Goal: Check status: Check status

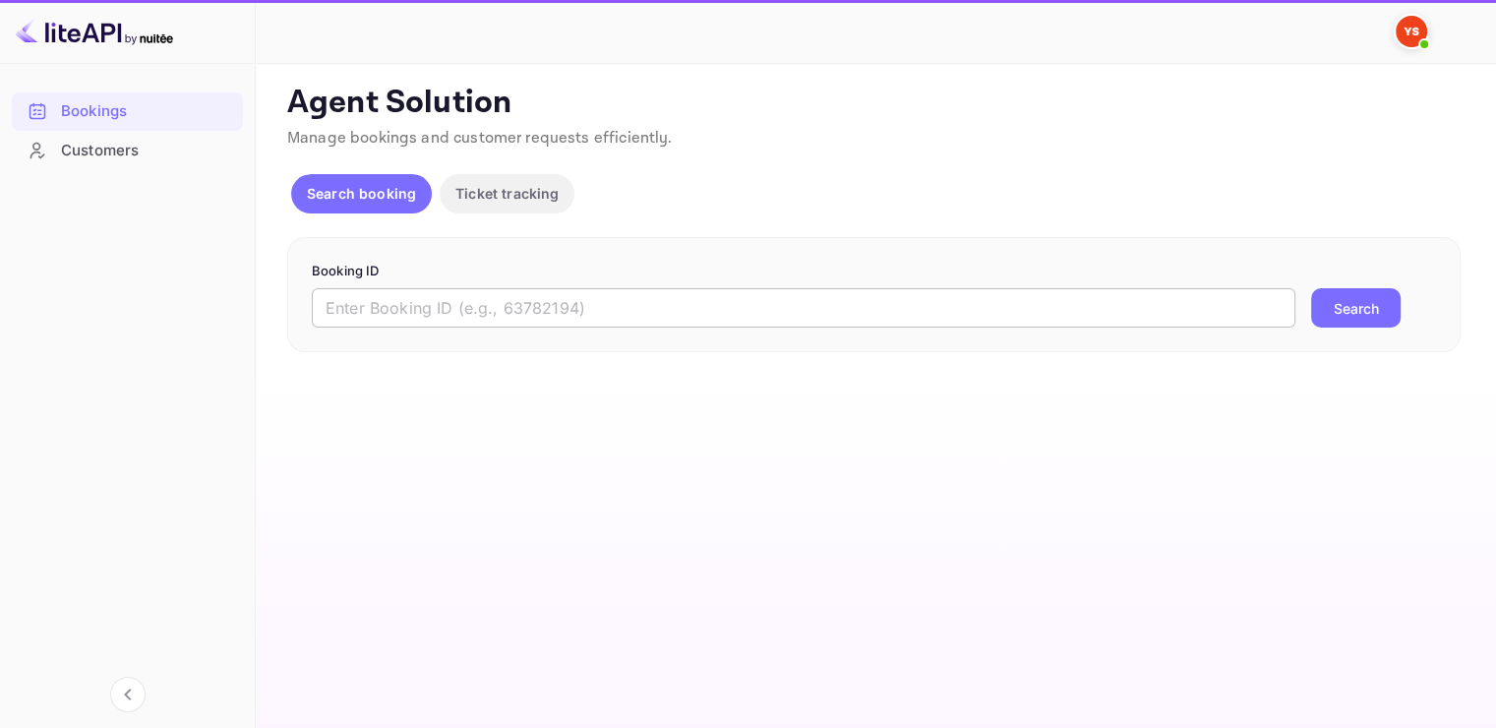
click at [404, 314] on input "text" at bounding box center [804, 307] width 984 height 39
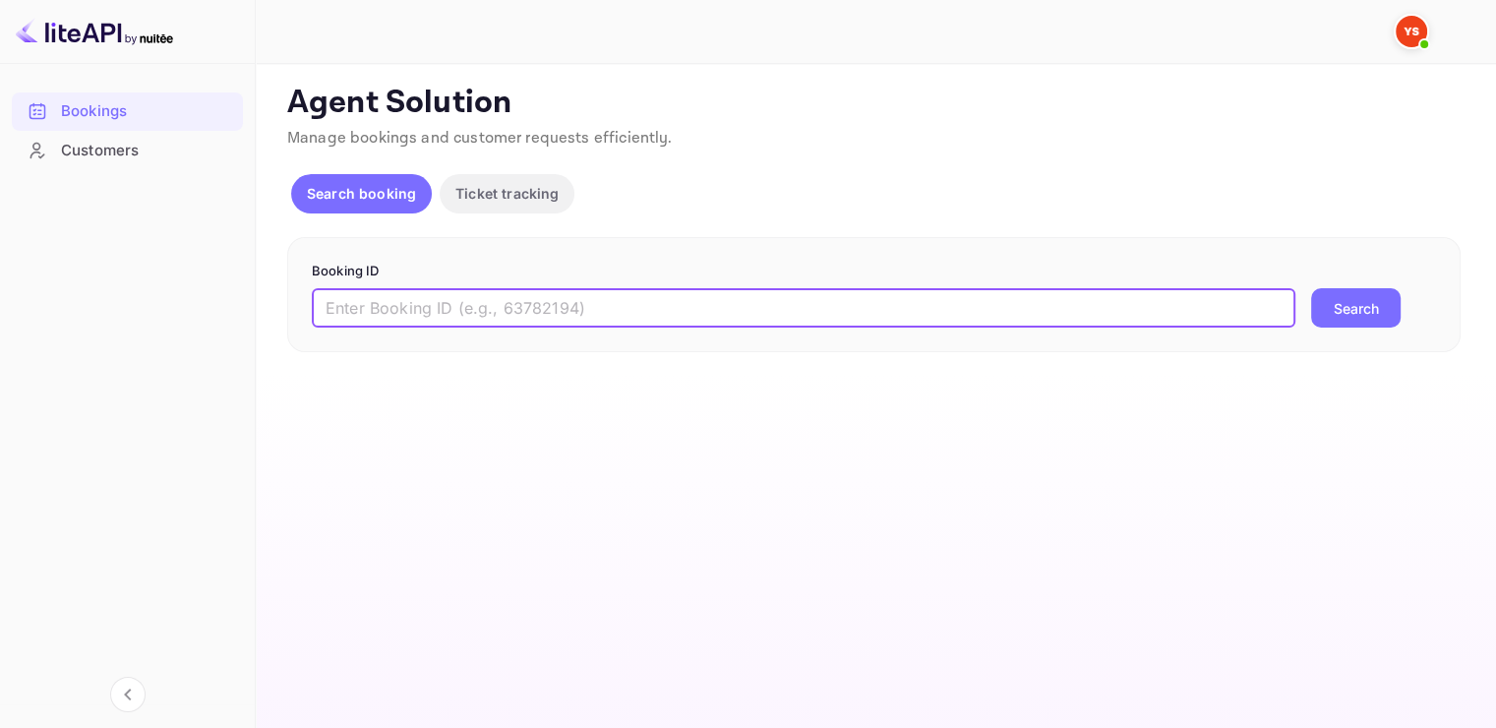
paste input "8105317"
type input "8105317"
click at [1347, 315] on button "Search" at bounding box center [1356, 307] width 90 height 39
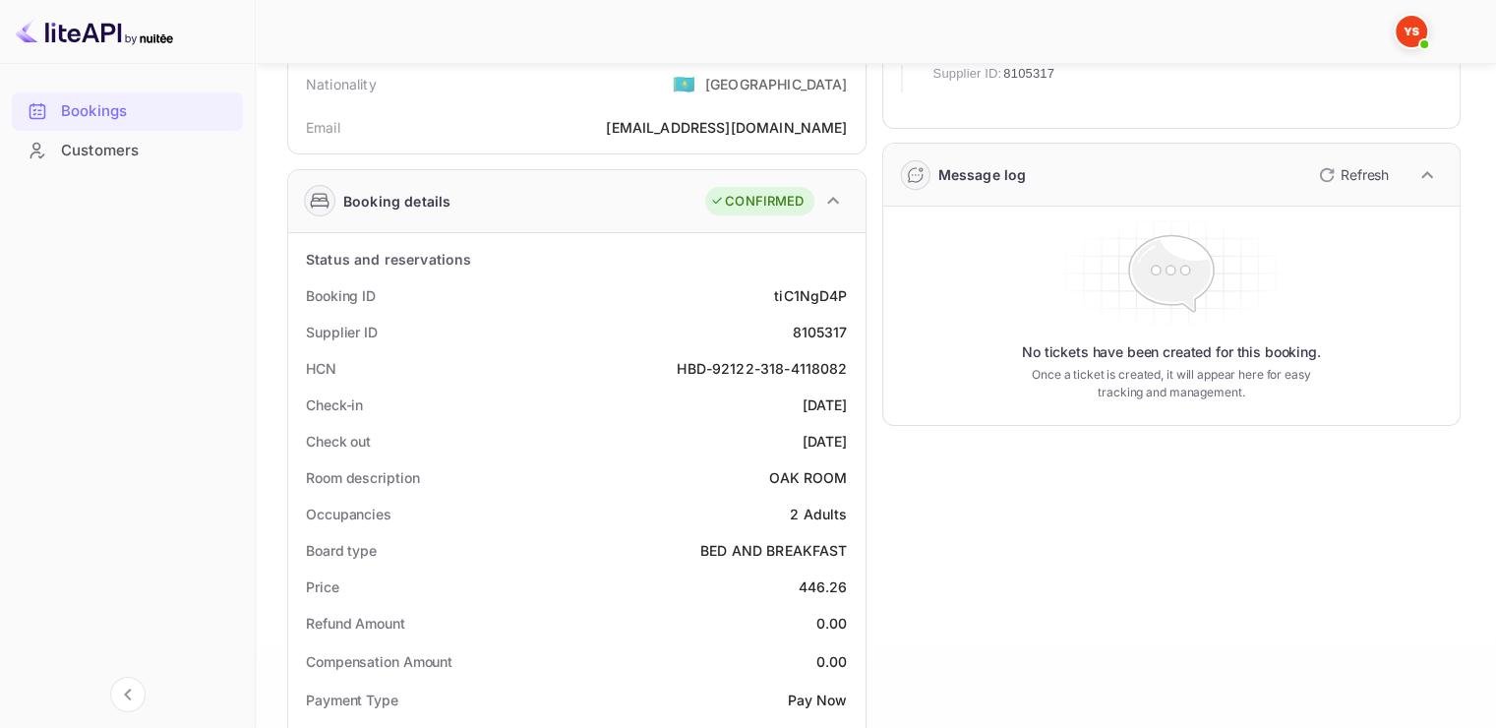
scroll to position [197, 0]
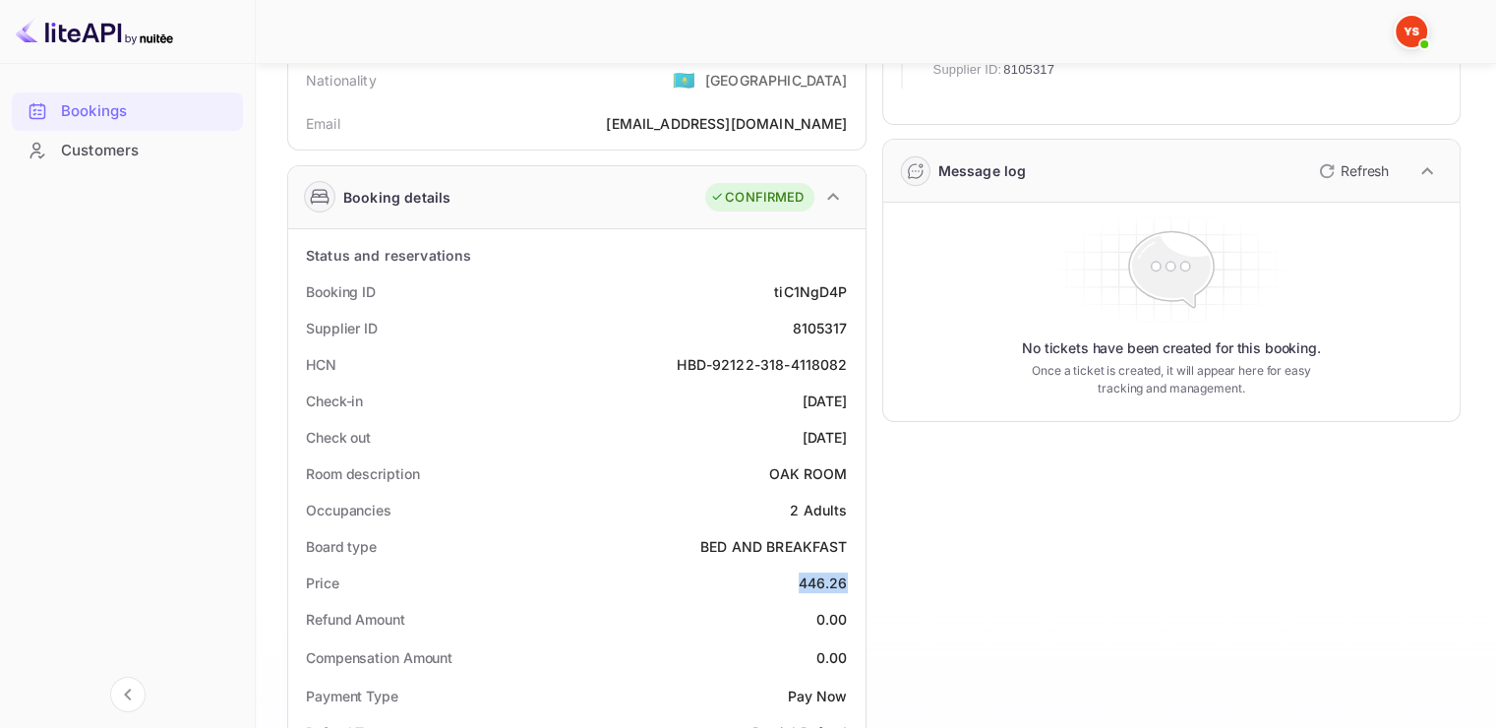
drag, startPoint x: 850, startPoint y: 583, endPoint x: 799, endPoint y: 581, distance: 51.2
click at [799, 581] on div "Price 446.26" at bounding box center [577, 583] width 562 height 36
copy div "446.26"
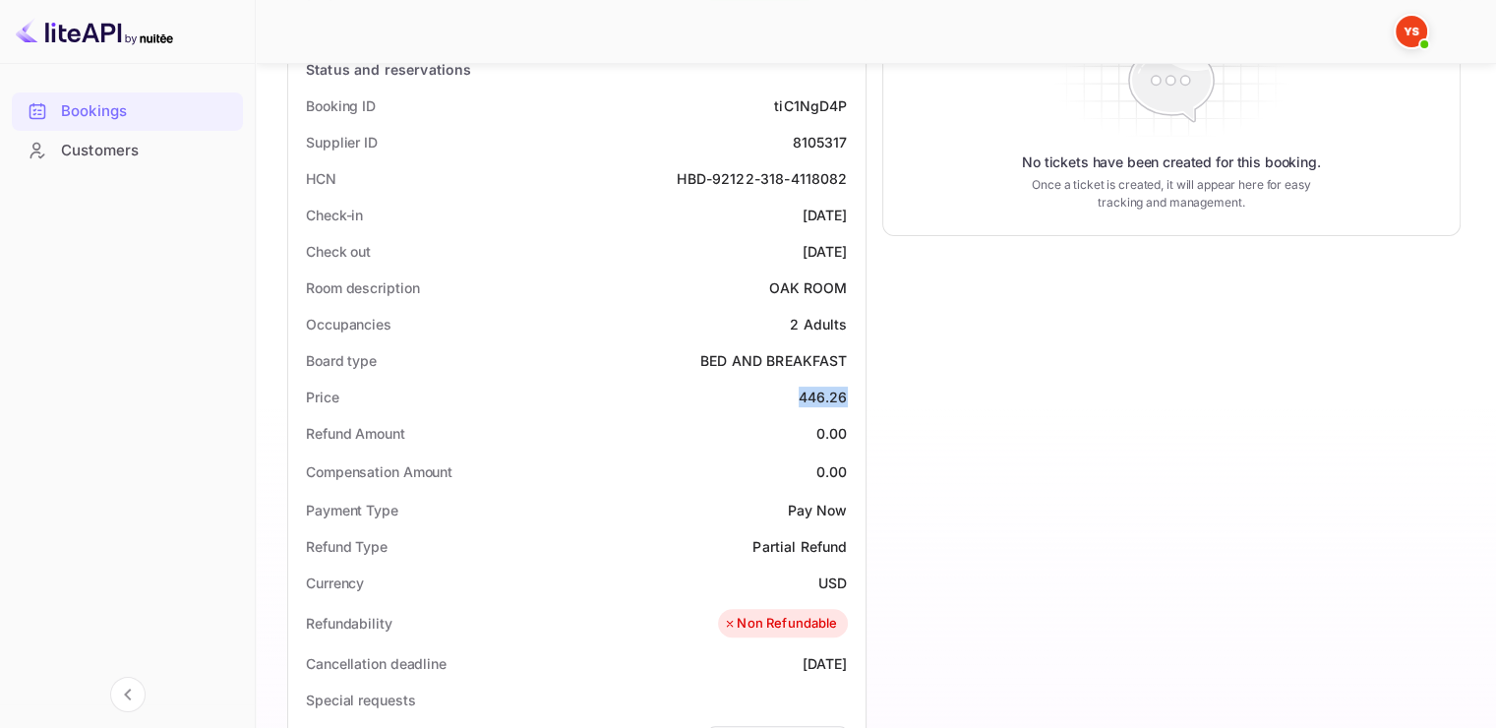
scroll to position [394, 0]
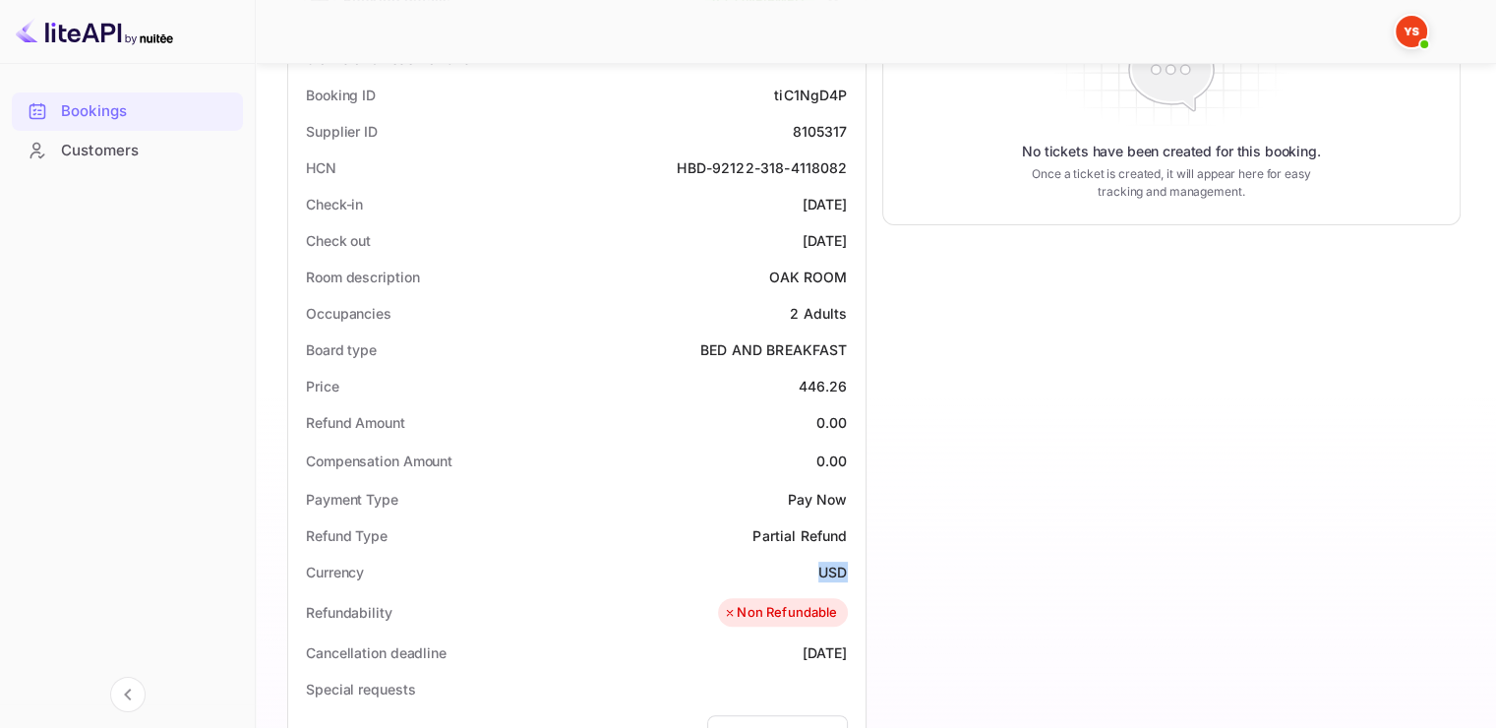
drag, startPoint x: 821, startPoint y: 566, endPoint x: 846, endPoint y: 567, distance: 25.6
click at [846, 567] on div "USD" at bounding box center [833, 572] width 29 height 21
copy div "USD"
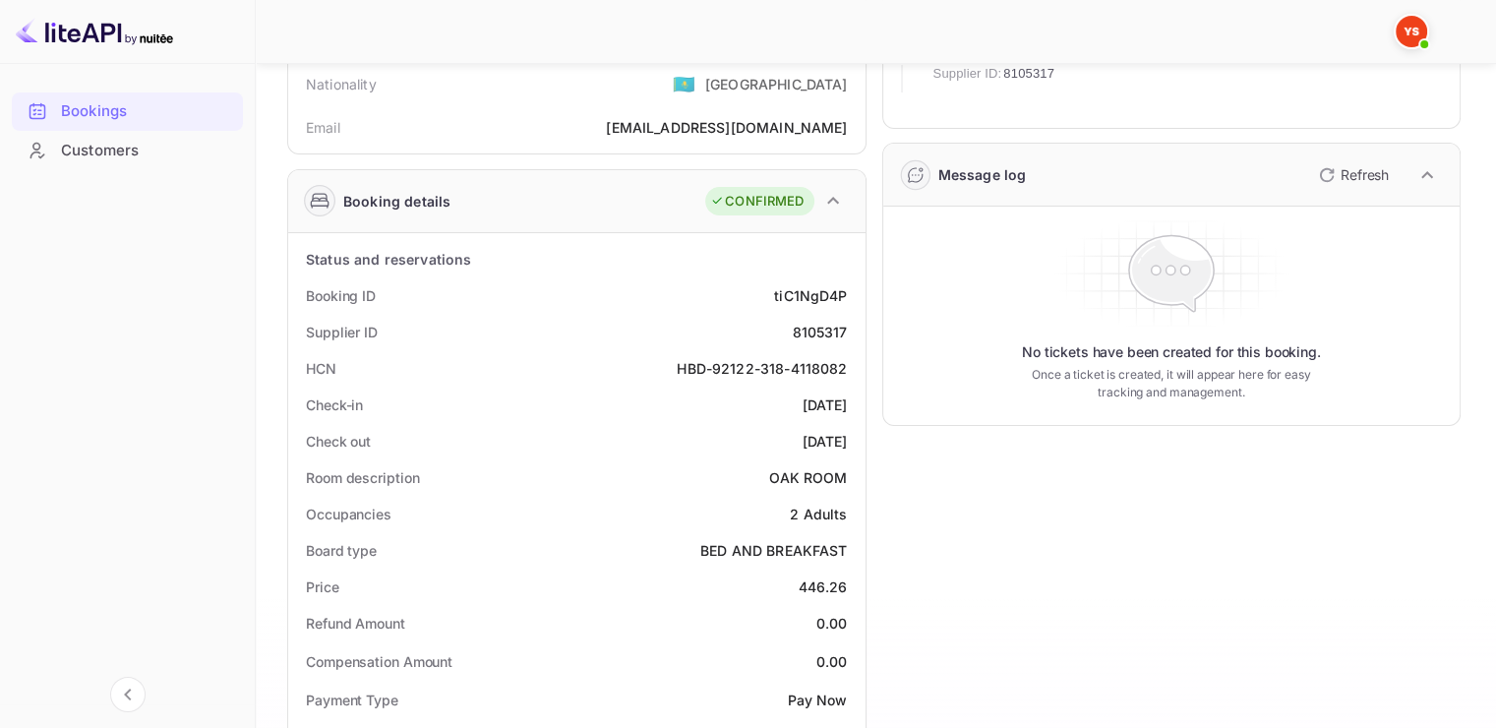
scroll to position [197, 0]
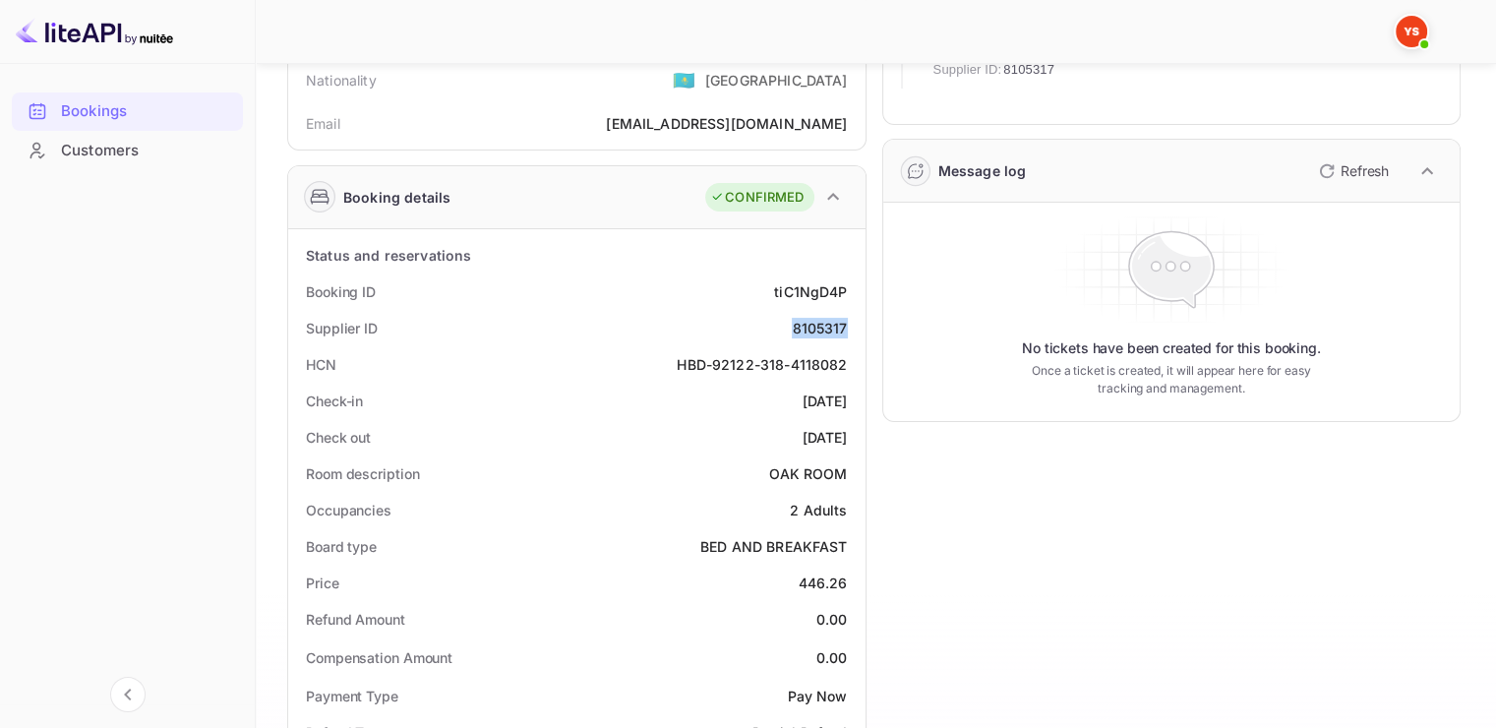
drag, startPoint x: 788, startPoint y: 327, endPoint x: 844, endPoint y: 331, distance: 56.2
click at [844, 331] on div "Supplier ID 8105317" at bounding box center [577, 328] width 562 height 36
copy div "8105317"
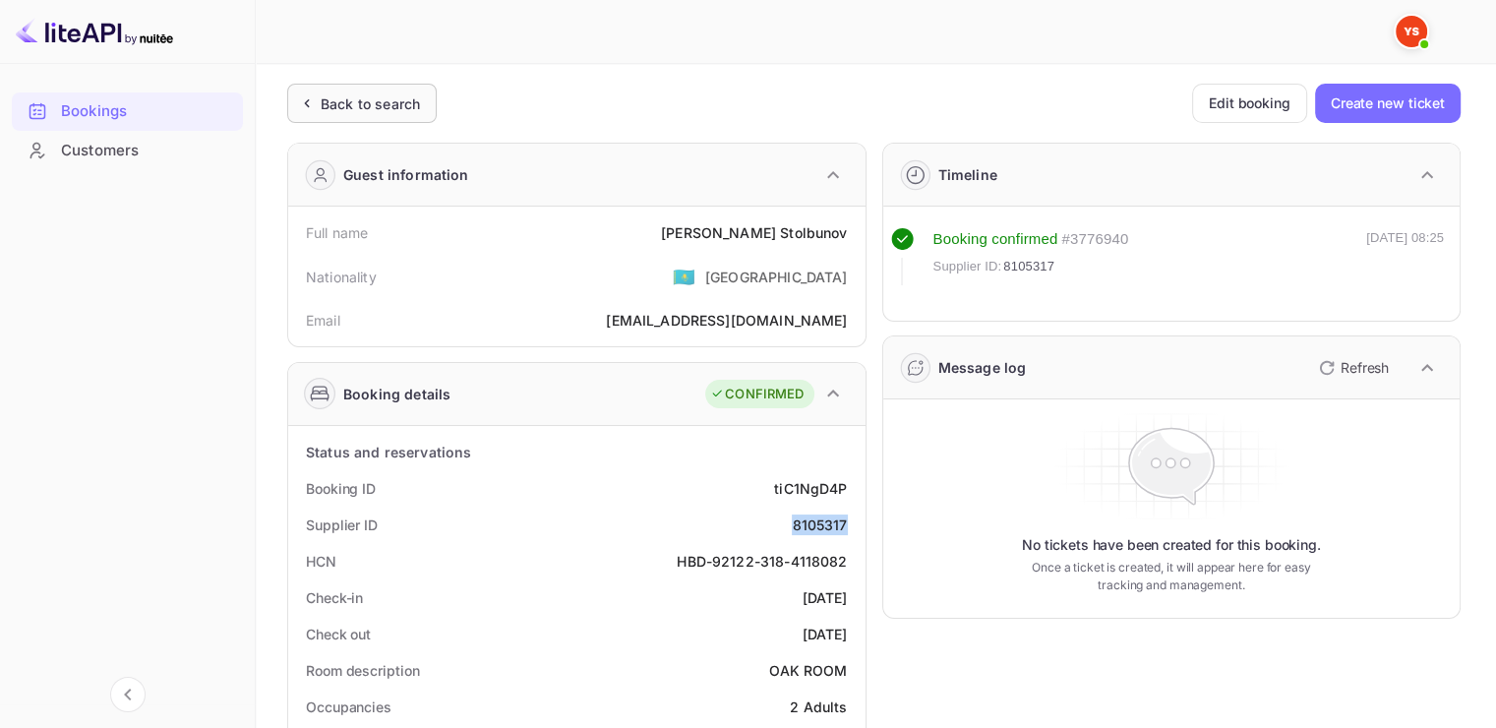
click at [355, 97] on div "Back to search" at bounding box center [370, 103] width 99 height 21
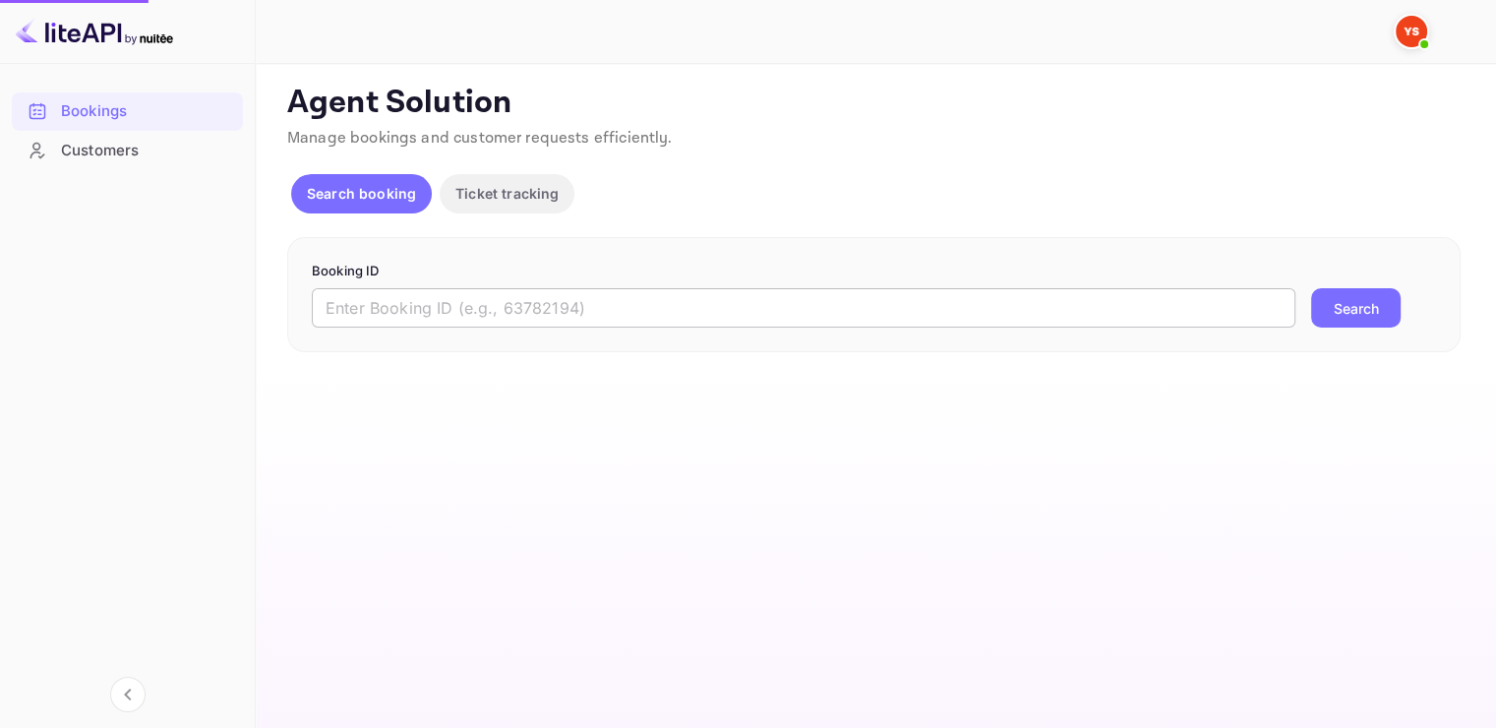
click at [433, 307] on input "text" at bounding box center [804, 307] width 984 height 39
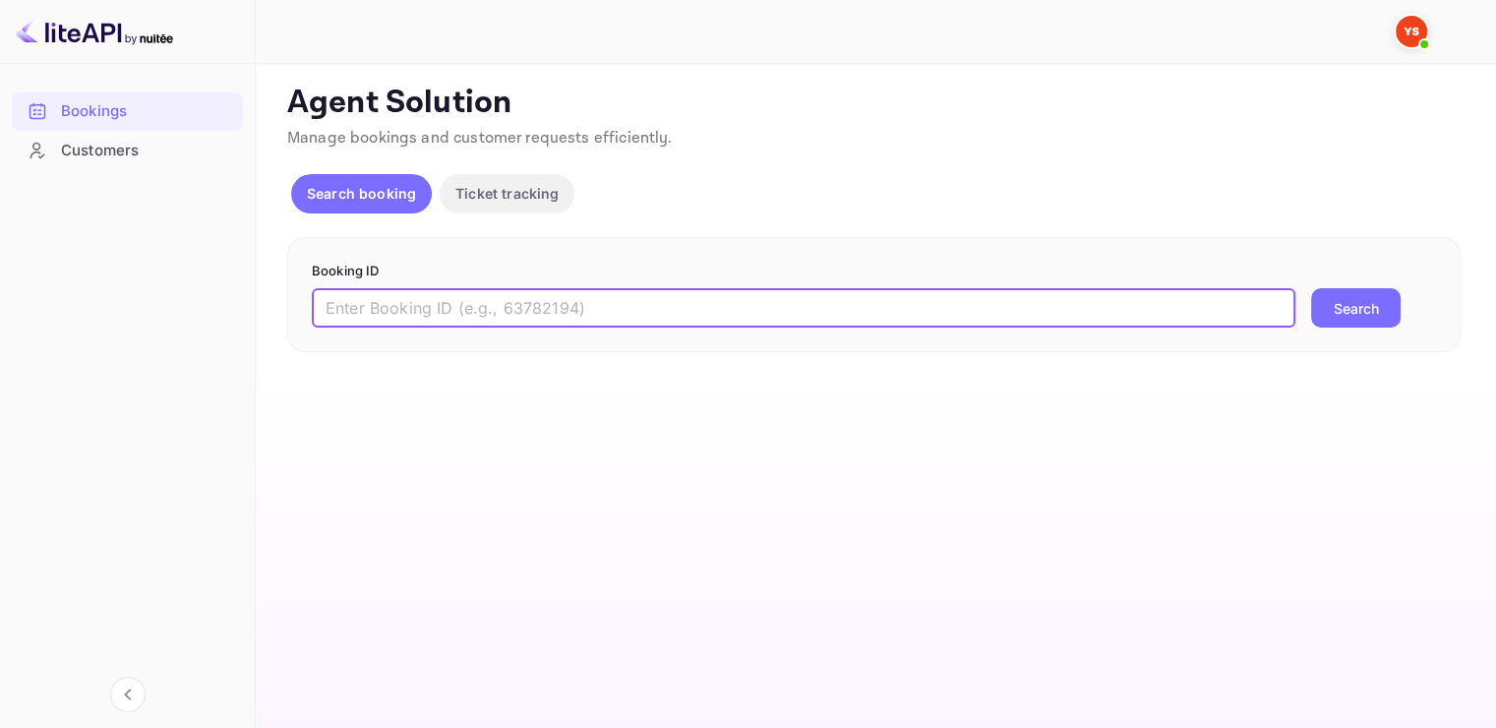
paste input "9905268"
type input "9905268"
click at [1369, 301] on button "Search" at bounding box center [1356, 307] width 90 height 39
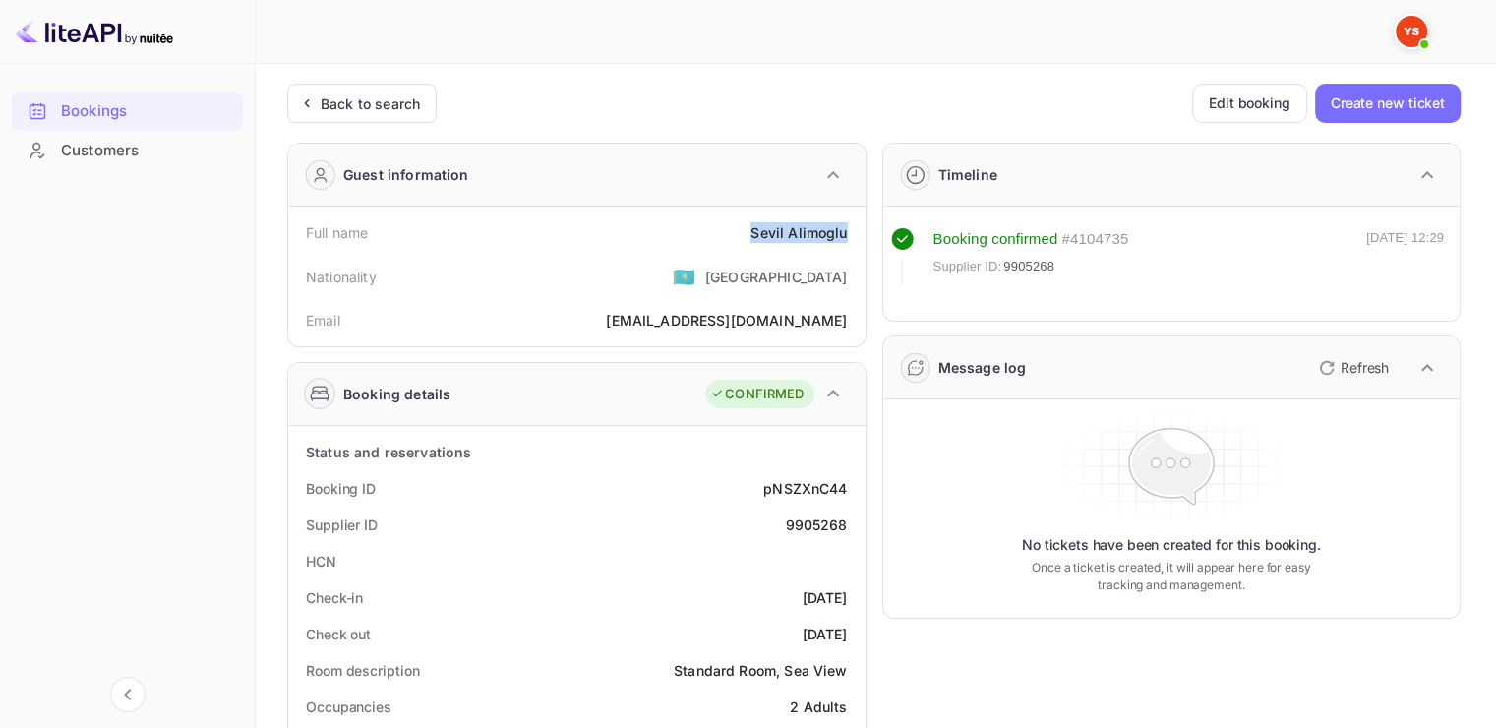
drag, startPoint x: 751, startPoint y: 230, endPoint x: 849, endPoint y: 235, distance: 98.5
click at [849, 235] on div "Full name [PERSON_NAME]" at bounding box center [577, 232] width 562 height 36
copy div "[PERSON_NAME]"
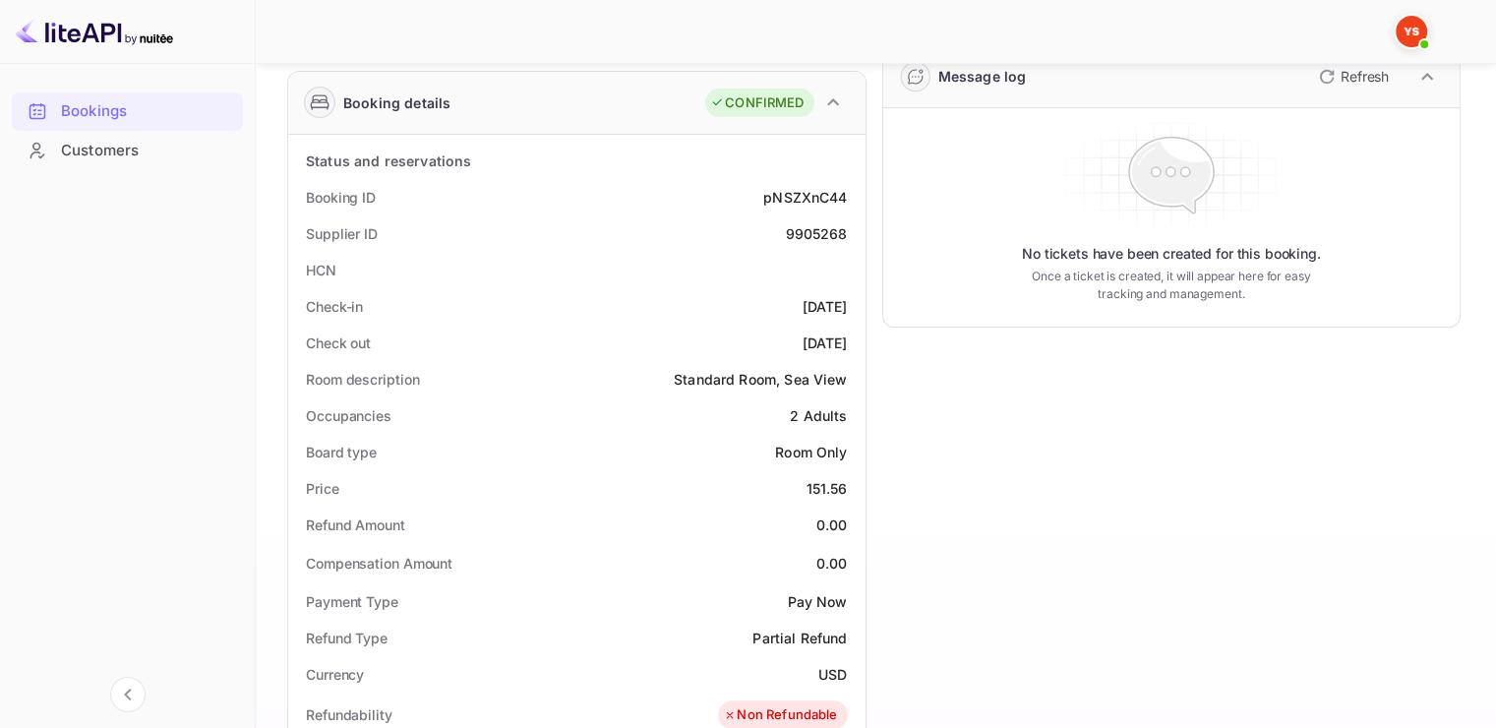
scroll to position [295, 0]
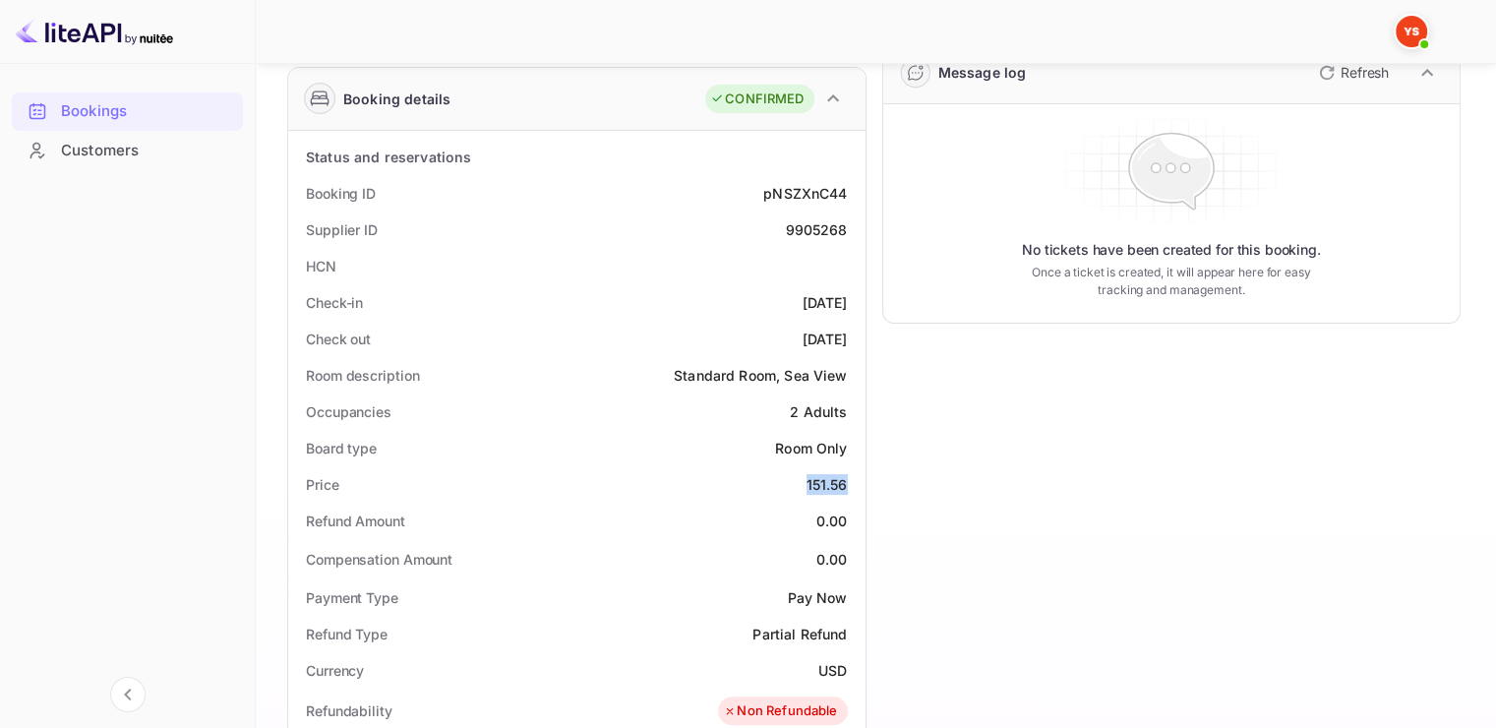
drag, startPoint x: 830, startPoint y: 488, endPoint x: 854, endPoint y: 488, distance: 23.6
click at [854, 488] on div "Price 151.56" at bounding box center [577, 484] width 562 height 36
copy div "151.56"
drag, startPoint x: 819, startPoint y: 663, endPoint x: 848, endPoint y: 665, distance: 29.6
click at [848, 665] on div "Currency USD" at bounding box center [577, 670] width 562 height 36
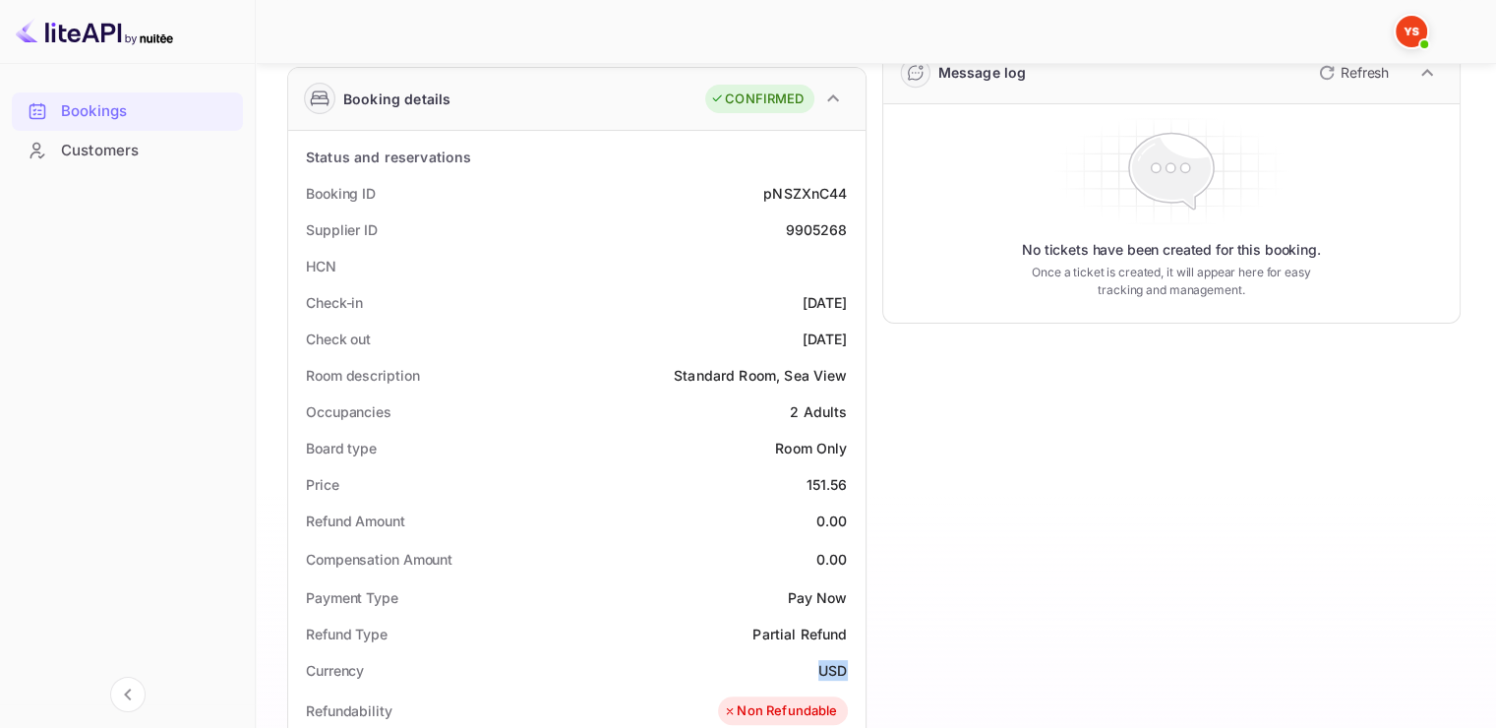
copy div "USD"
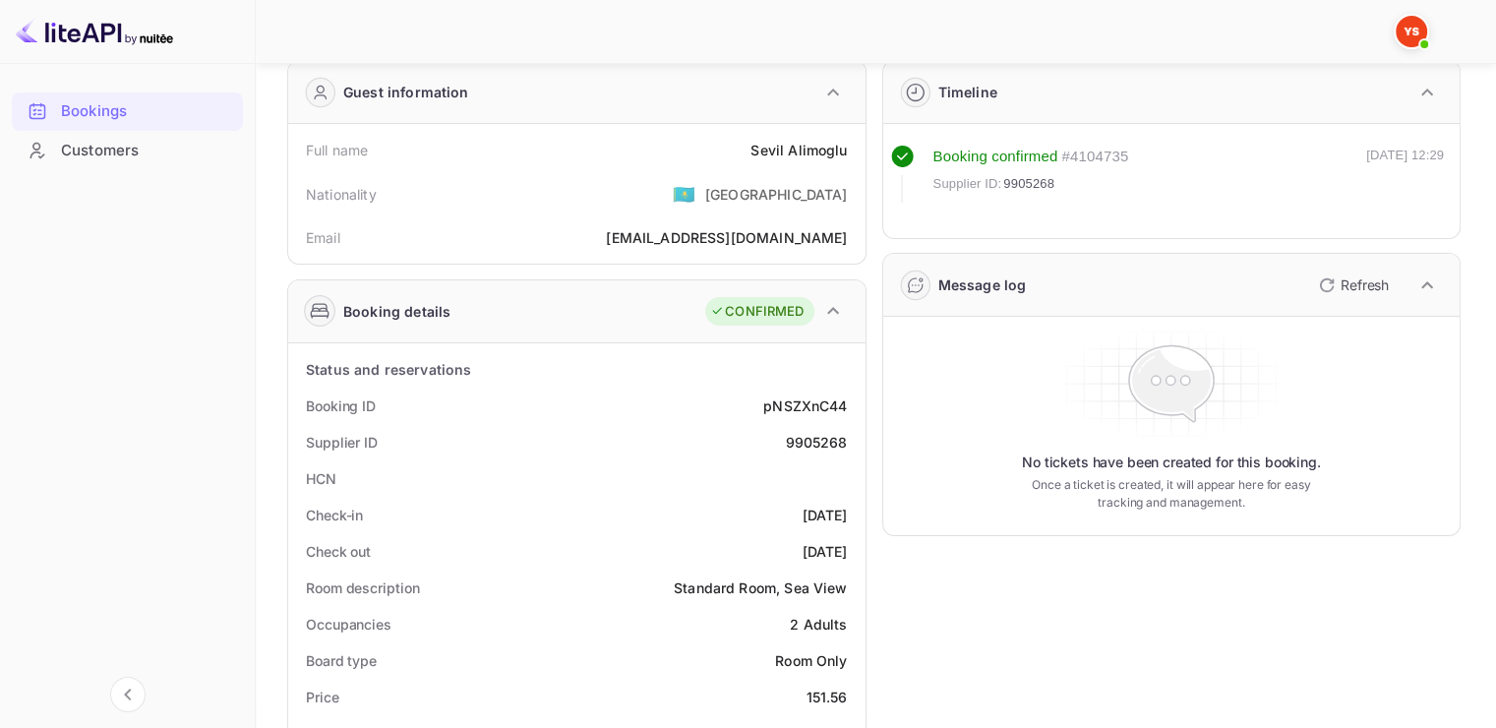
scroll to position [0, 0]
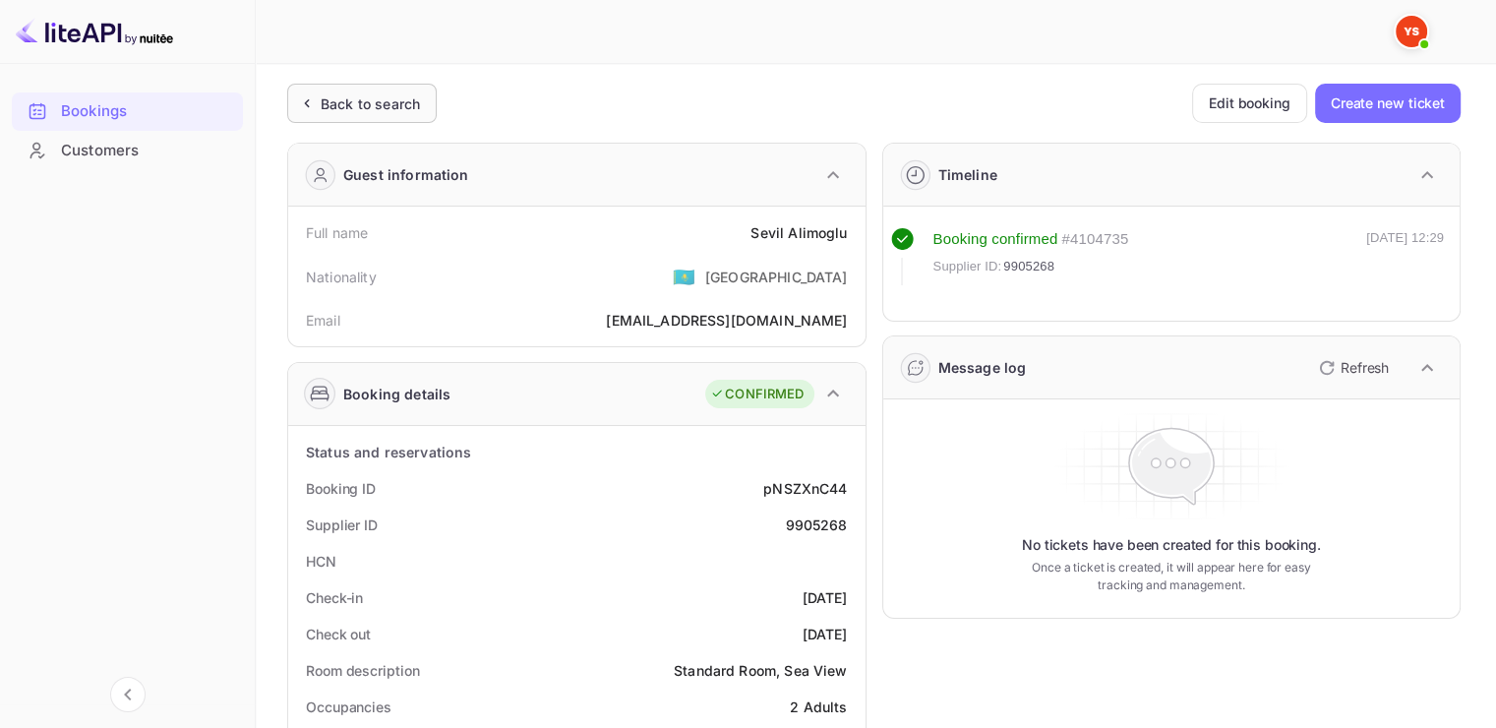
click at [343, 114] on div "Back to search" at bounding box center [362, 103] width 150 height 39
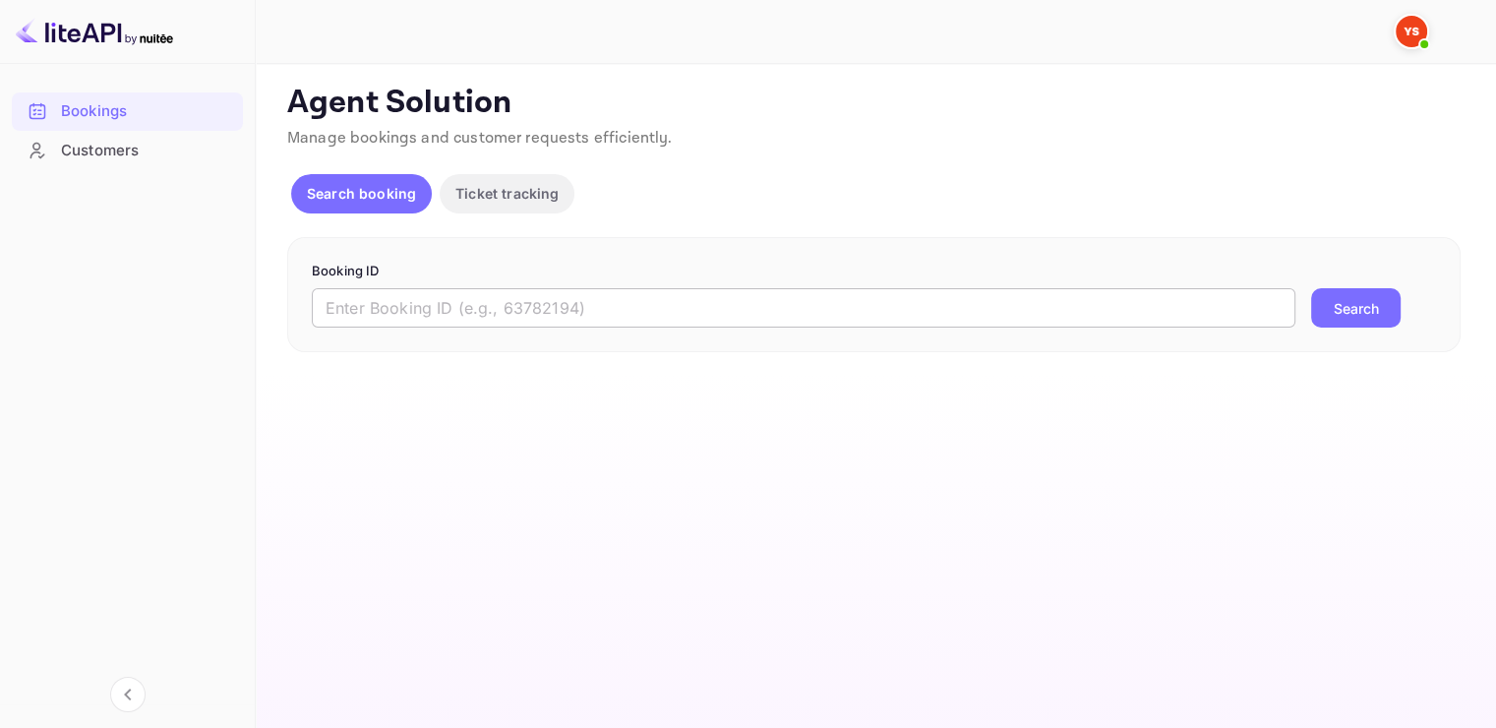
click at [421, 311] on input "text" at bounding box center [804, 307] width 984 height 39
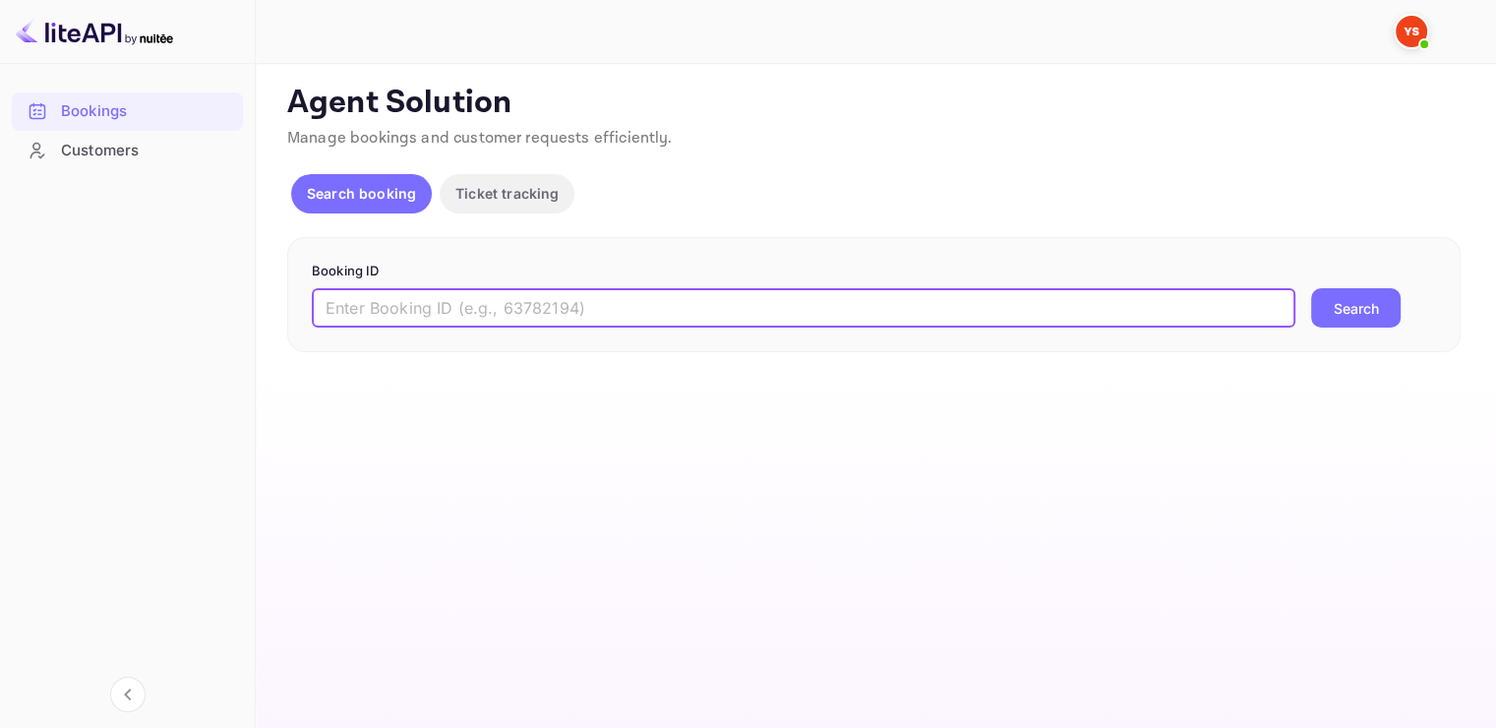
paste input "9236185"
type input "9236185"
click at [1343, 303] on button "Search" at bounding box center [1356, 307] width 90 height 39
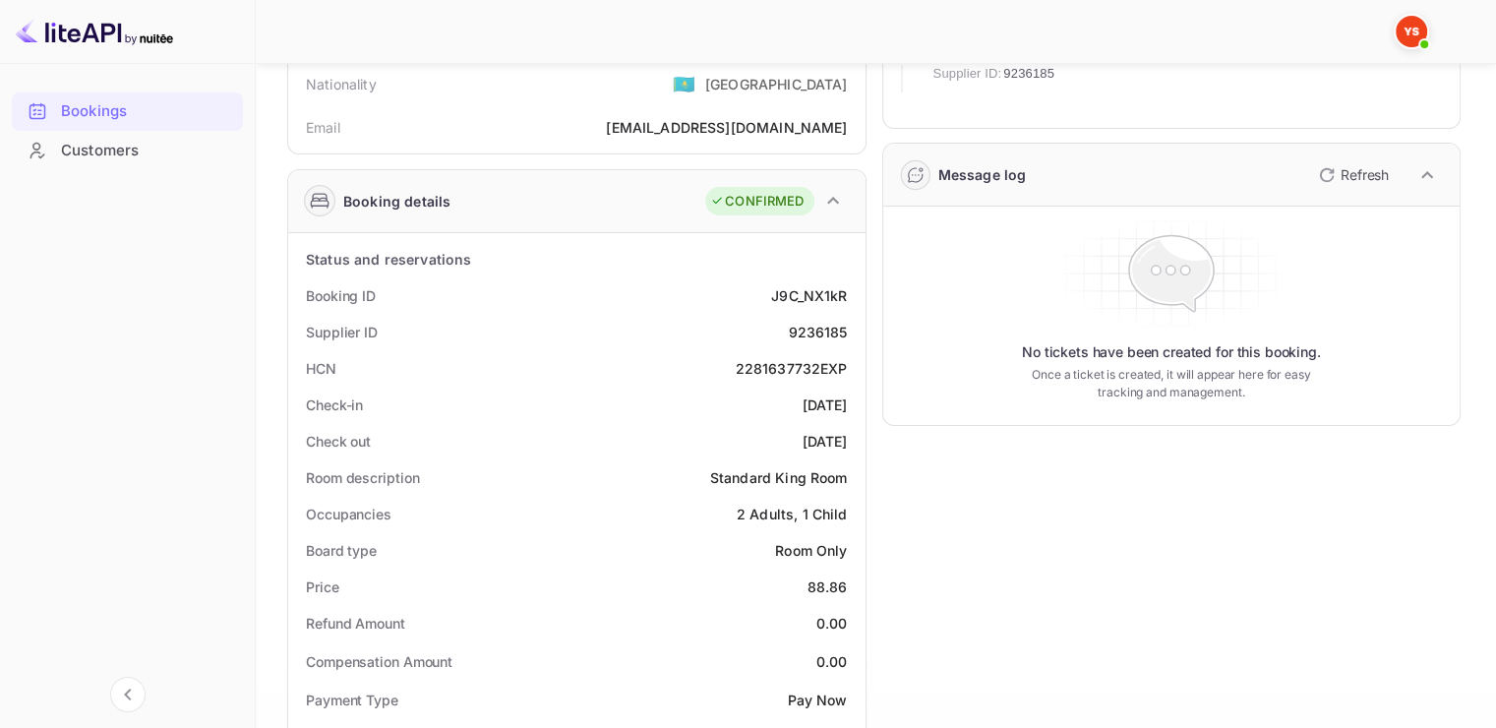
scroll to position [197, 0]
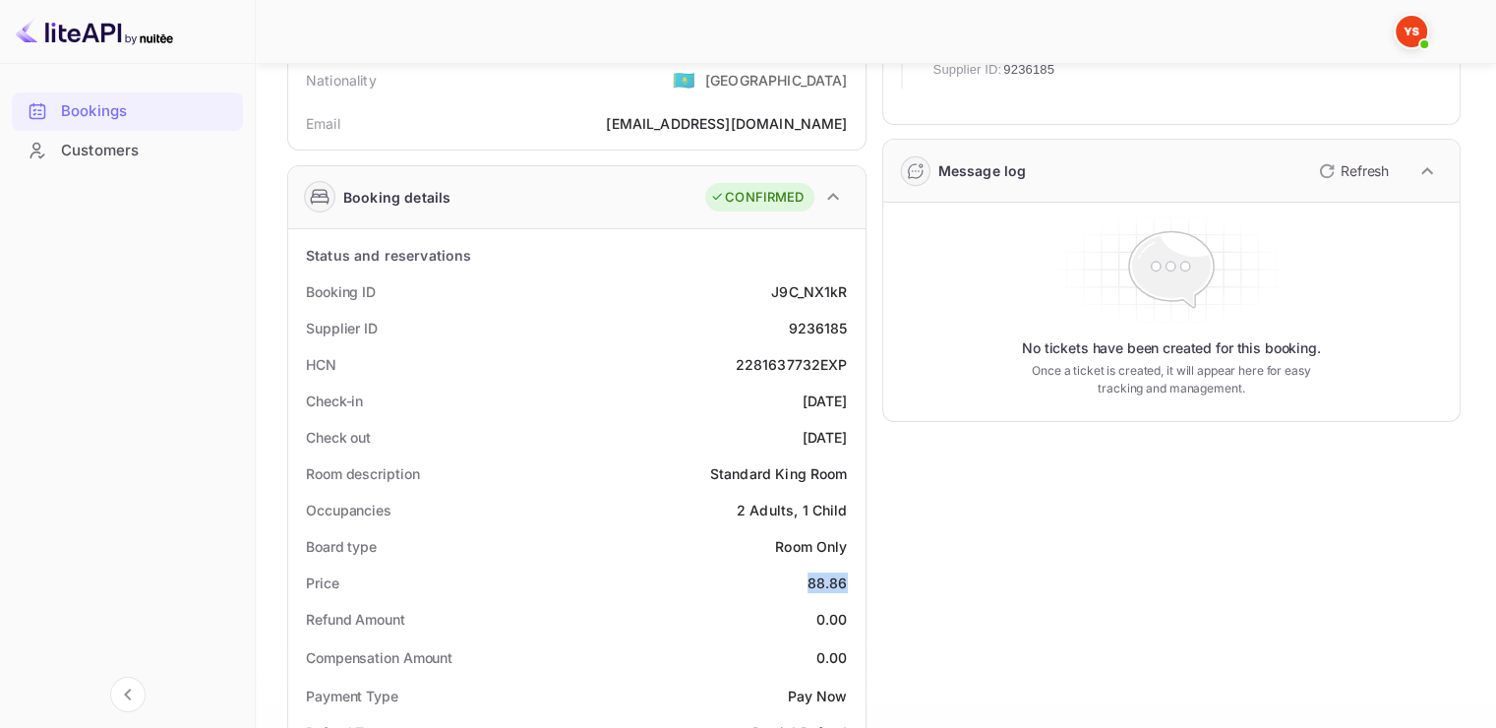
drag, startPoint x: 807, startPoint y: 587, endPoint x: 854, endPoint y: 585, distance: 47.3
click at [854, 585] on div "Price 88.86" at bounding box center [577, 583] width 562 height 36
copy div "88.86"
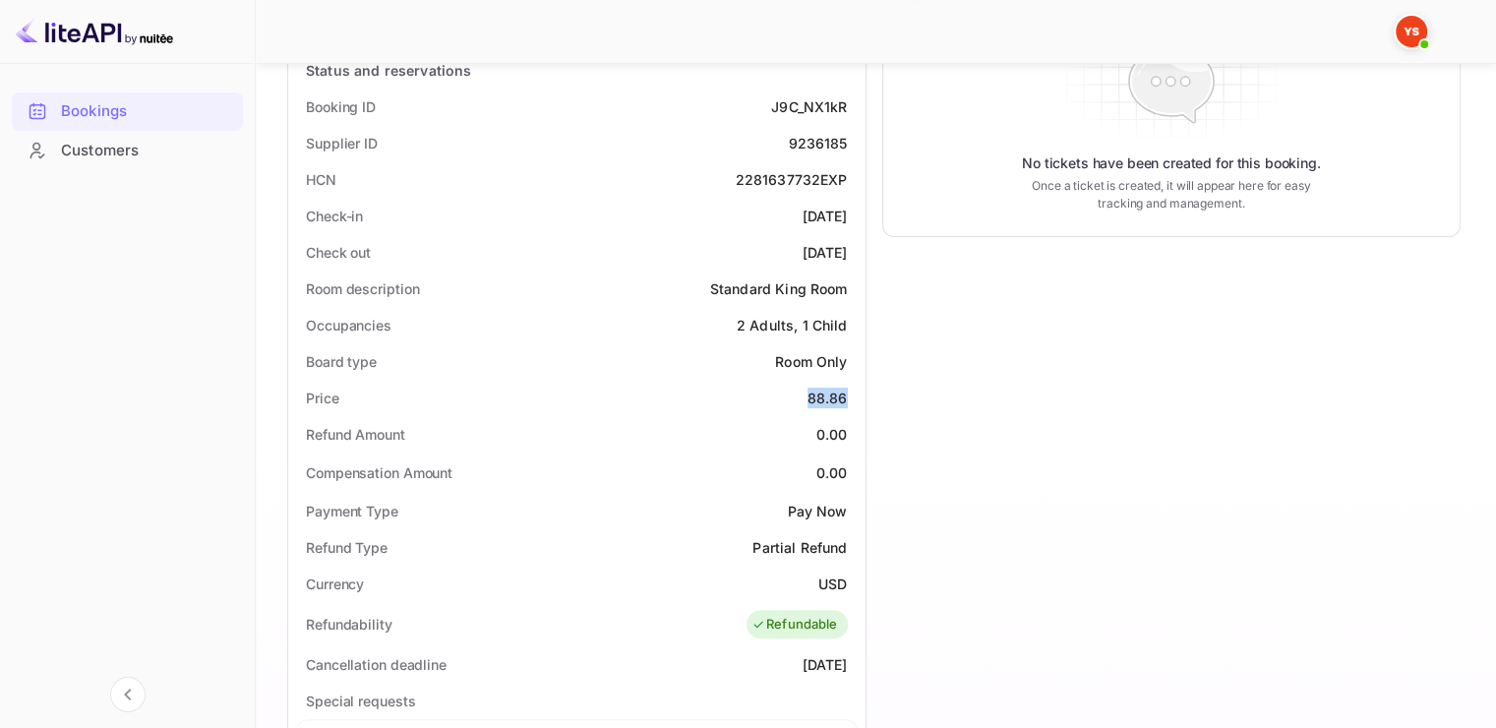
scroll to position [394, 0]
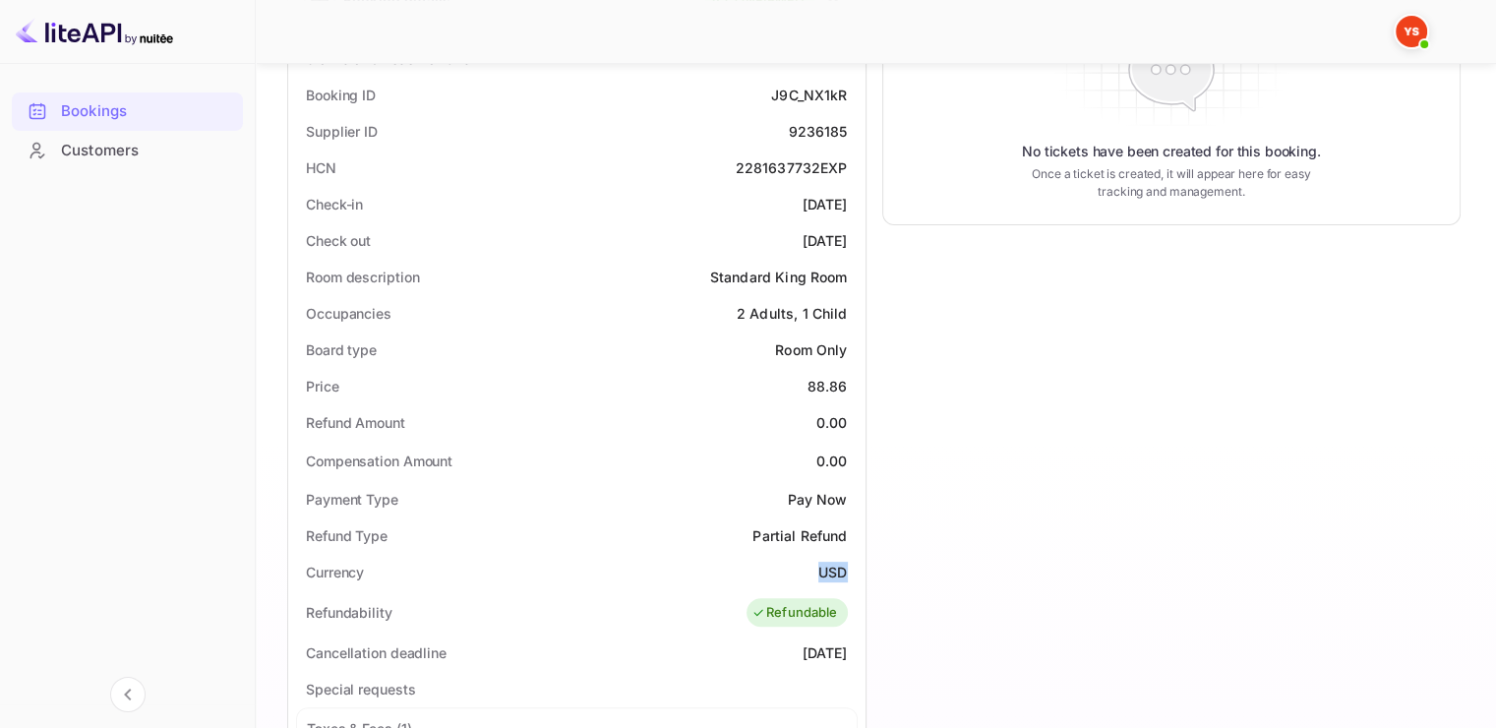
drag, startPoint x: 815, startPoint y: 568, endPoint x: 846, endPoint y: 569, distance: 31.5
click at [846, 569] on div "Currency USD" at bounding box center [577, 572] width 562 height 36
copy div "USD"
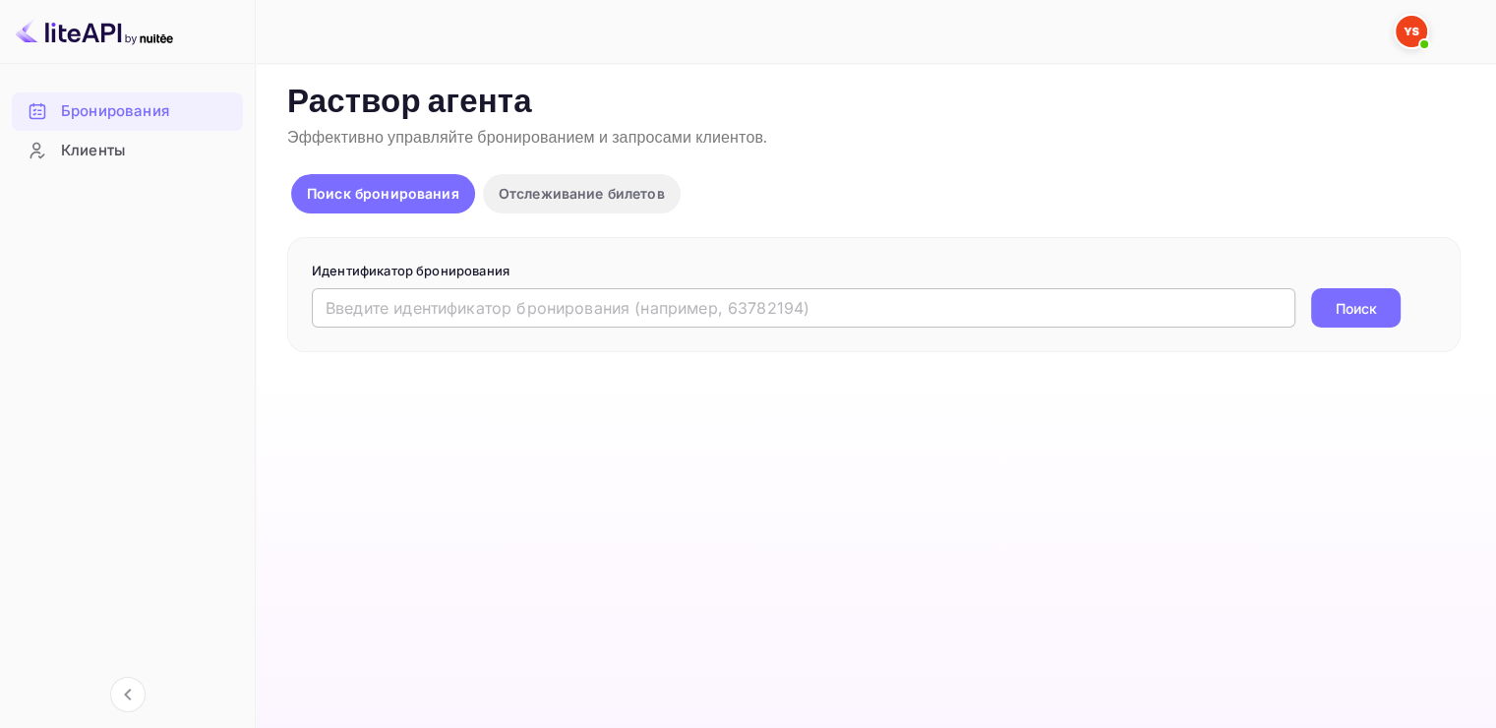
click at [382, 292] on input "text" at bounding box center [804, 307] width 984 height 39
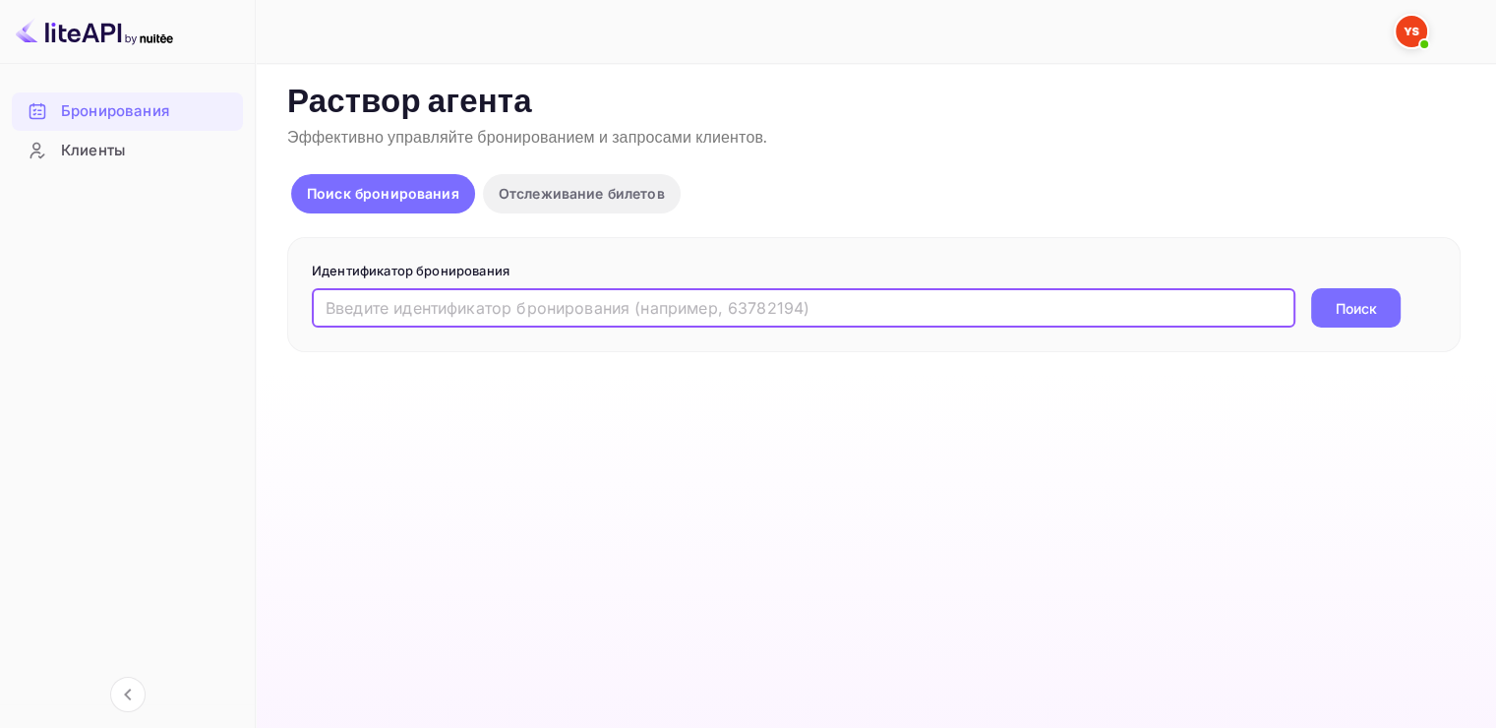
paste input "9236185"
type input "9236185"
click at [1368, 304] on ya-tr-span "Поиск" at bounding box center [1356, 308] width 41 height 21
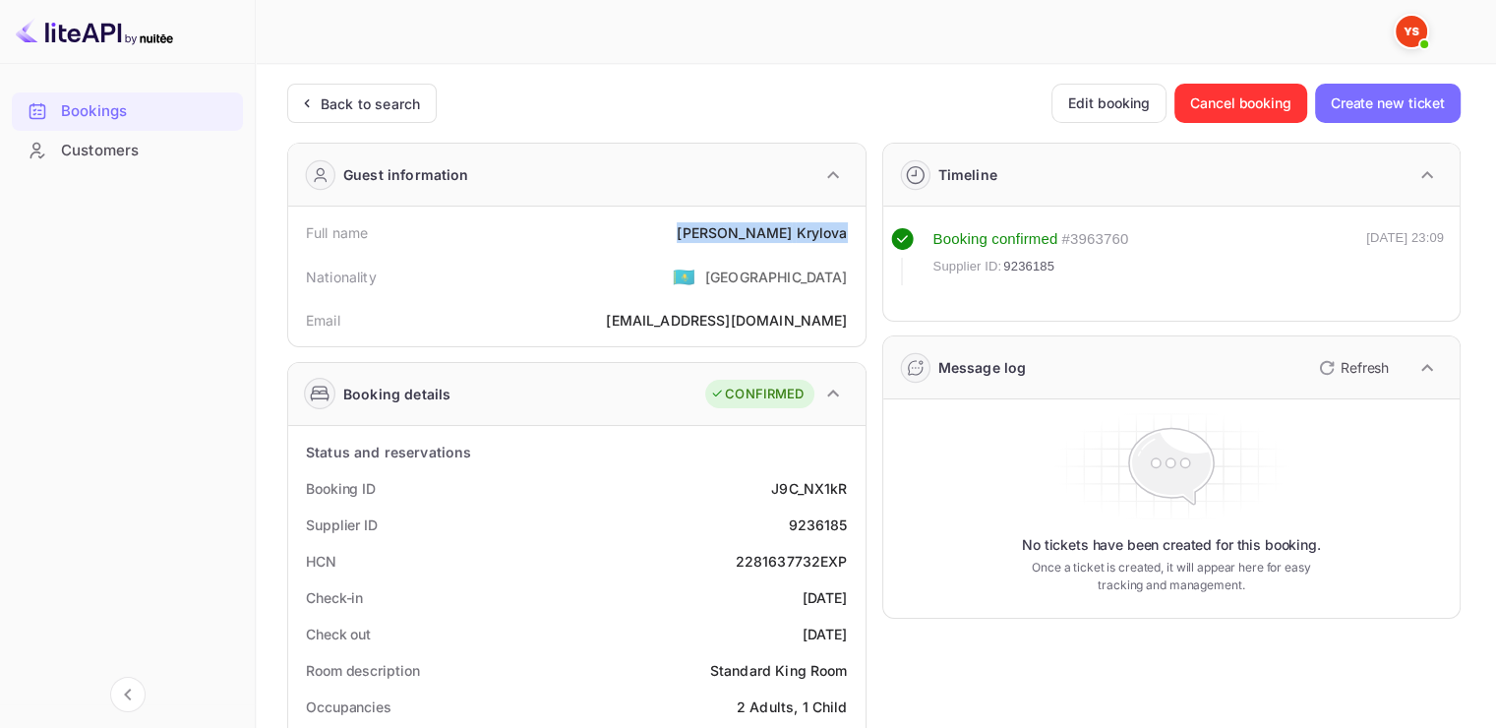
drag, startPoint x: 755, startPoint y: 228, endPoint x: 846, endPoint y: 230, distance: 91.5
click at [846, 230] on div "Full name Anna Krylova" at bounding box center [577, 232] width 562 height 36
